Goal: Book appointment/travel/reservation

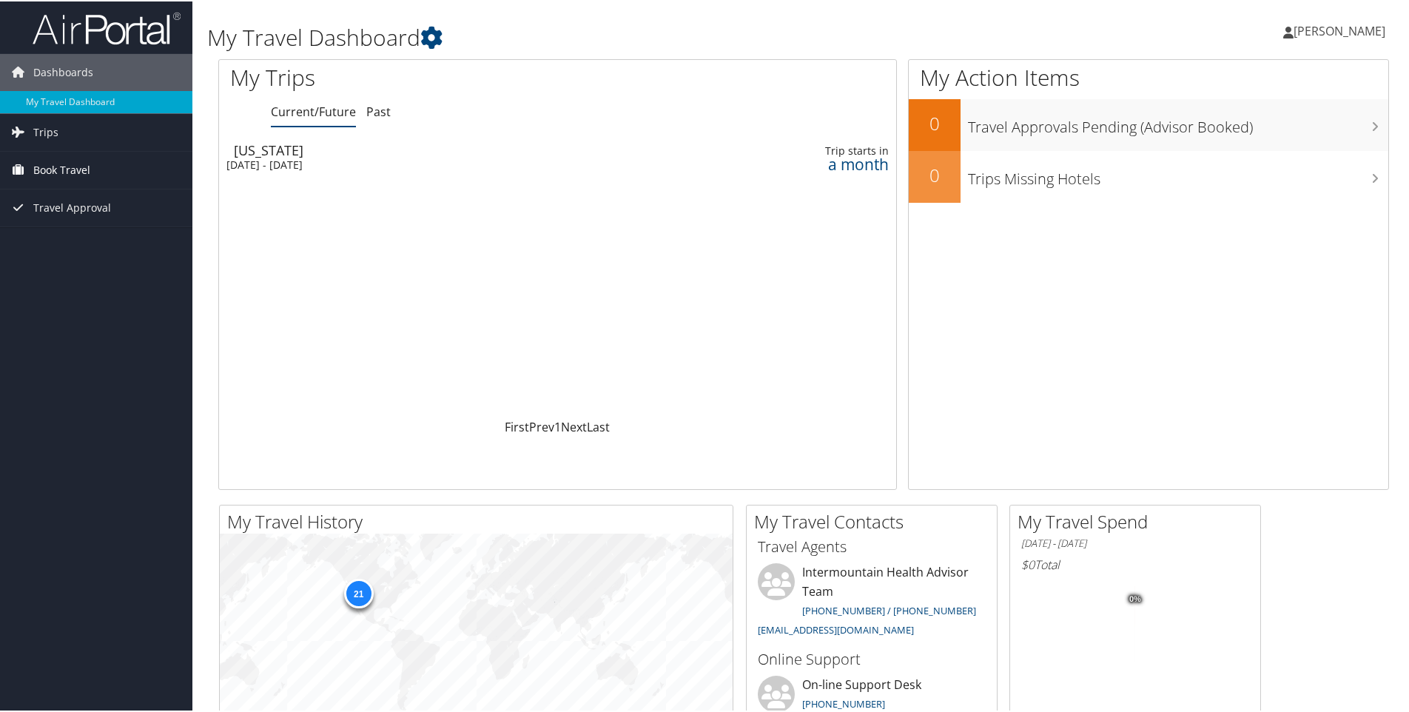
click at [64, 164] on span "Book Travel" at bounding box center [61, 168] width 57 height 37
click at [74, 243] on link "Book/Manage Online Trips" at bounding box center [96, 243] width 192 height 22
